Goal: Book appointment/travel/reservation

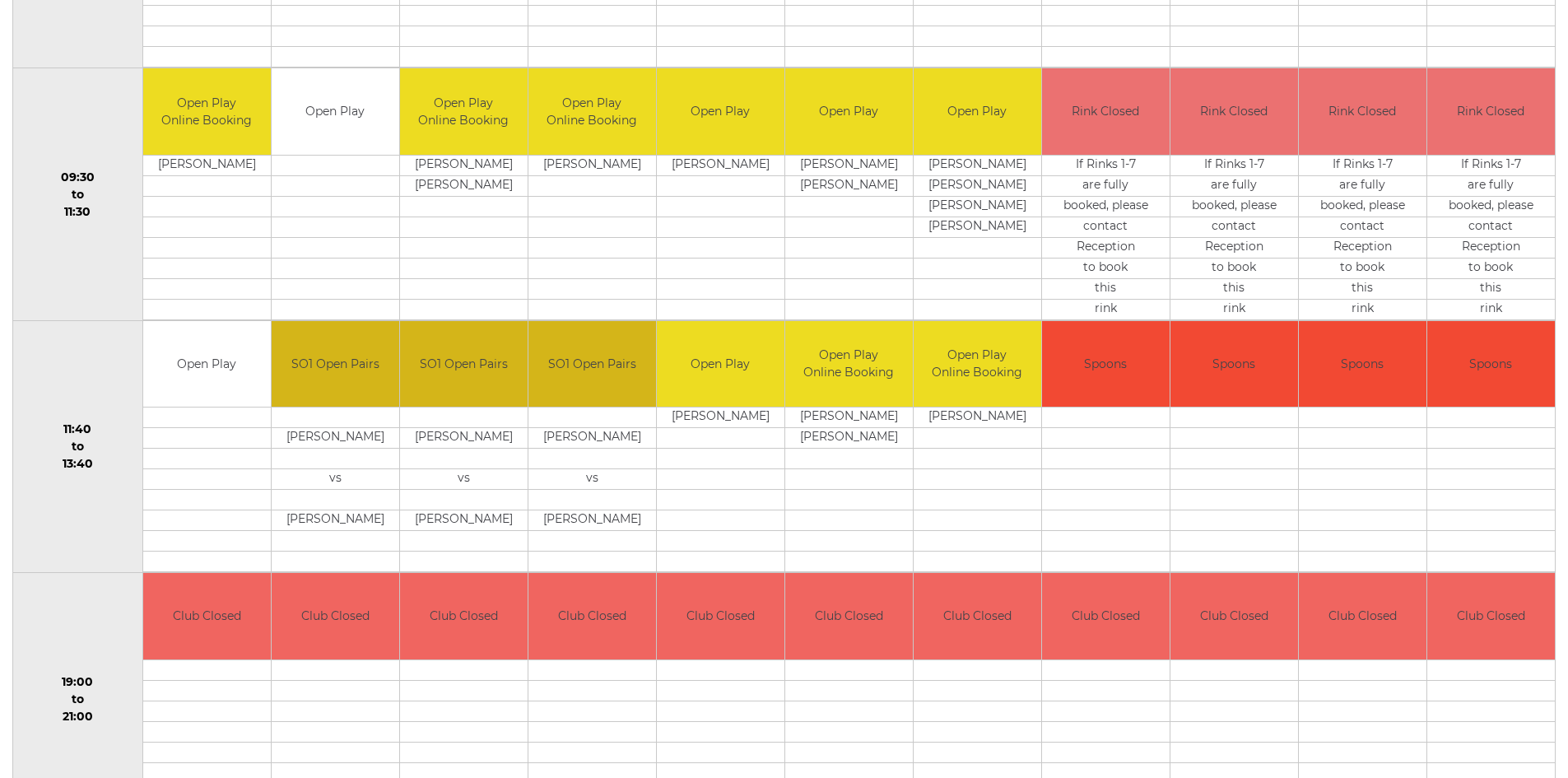
scroll to position [329, 0]
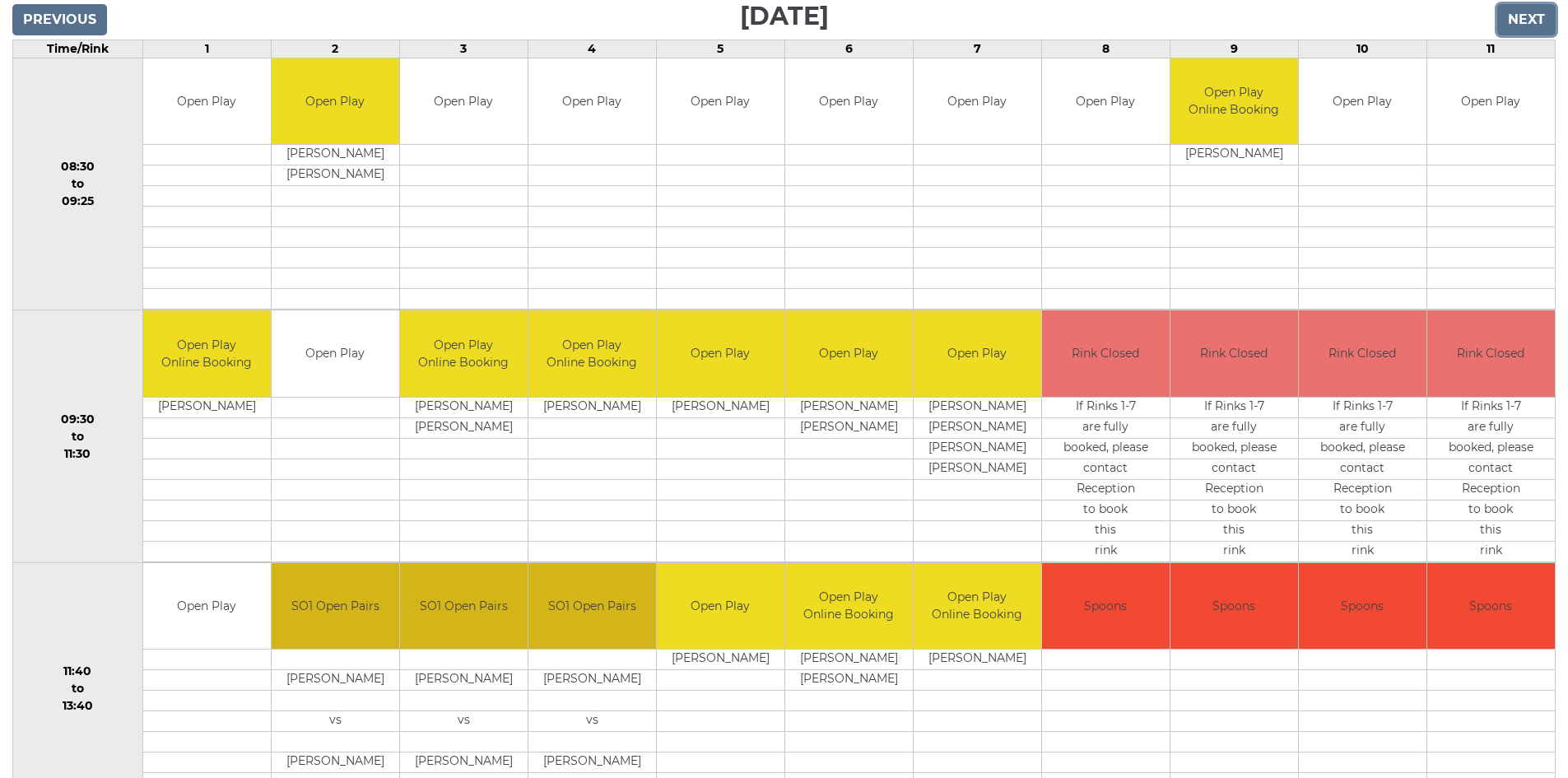
click at [1521, 24] on input "Next" at bounding box center [1526, 20] width 58 height 31
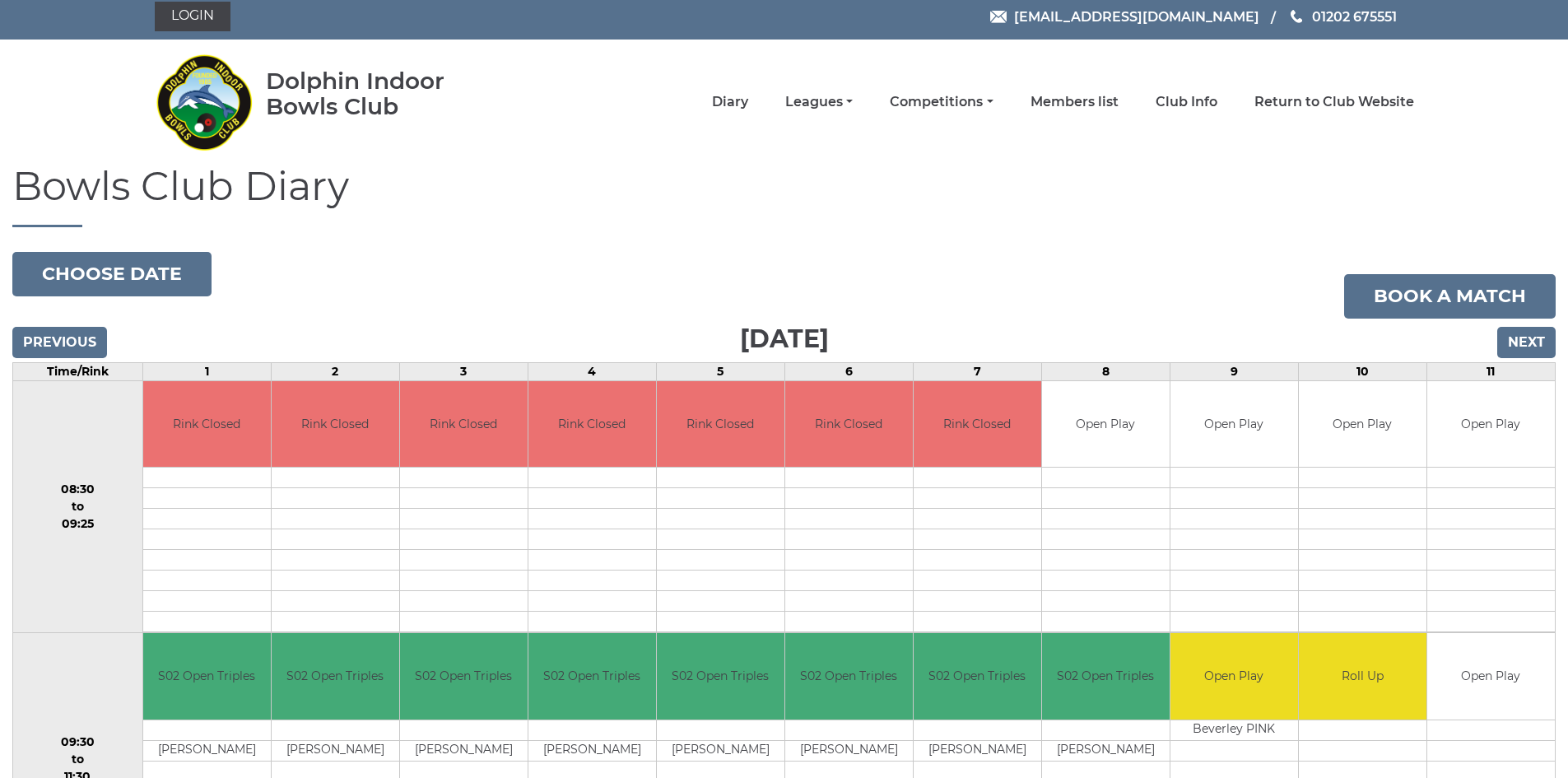
scroll to position [5, 0]
click at [1514, 343] on input "Next" at bounding box center [1526, 343] width 58 height 31
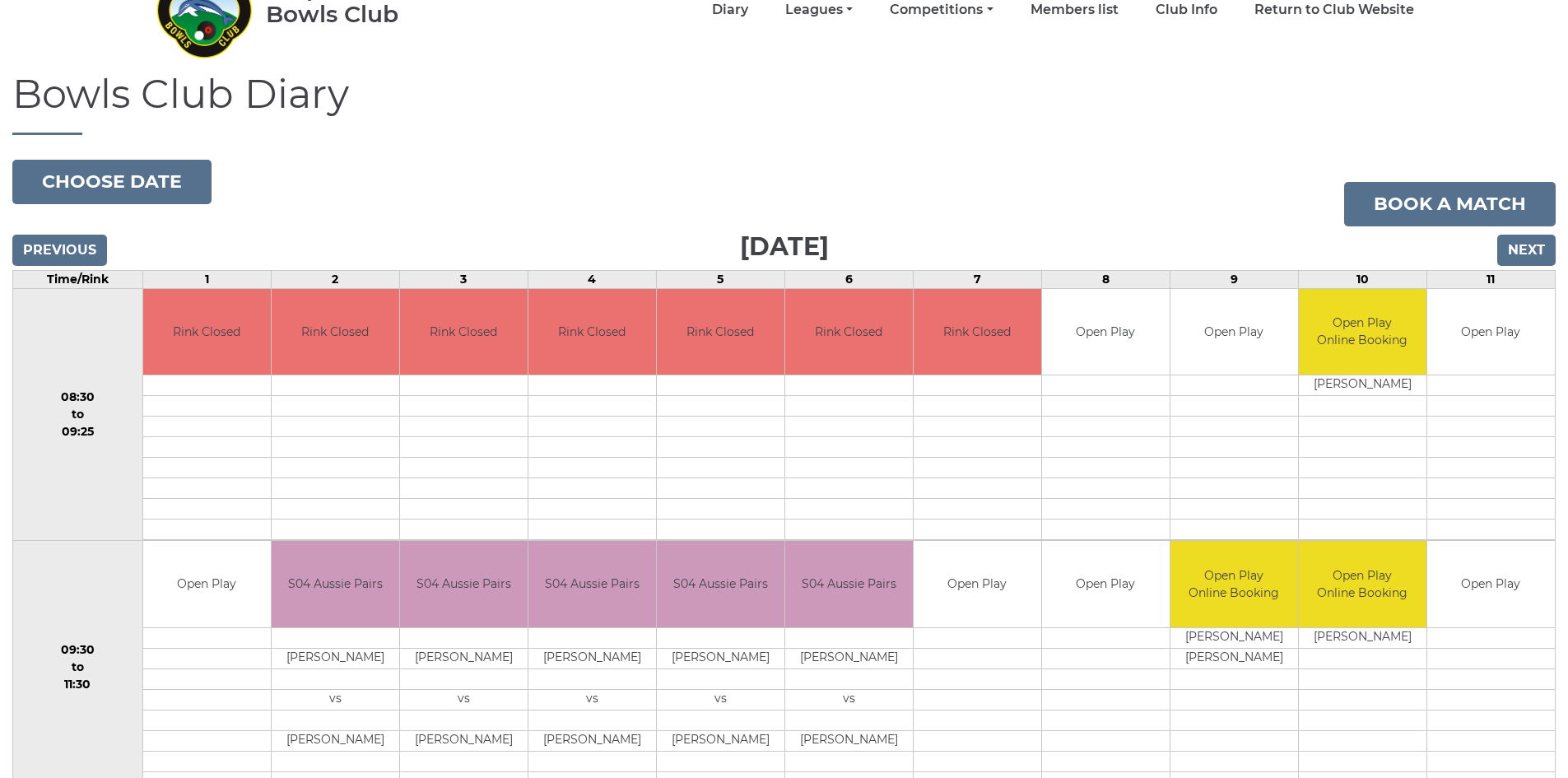
scroll to position [88, 0]
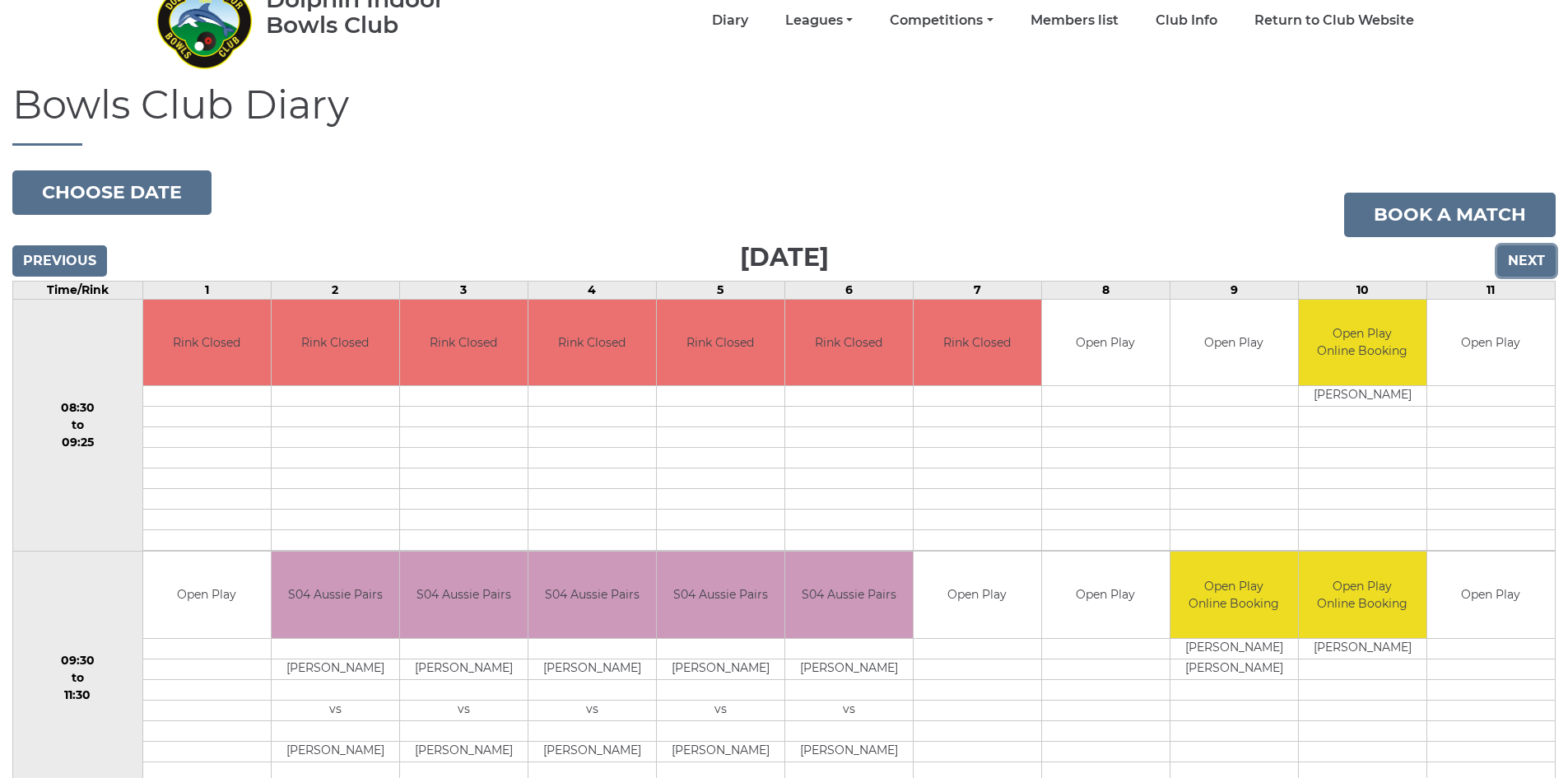
click at [1514, 252] on input "Next" at bounding box center [1526, 261] width 58 height 31
